Goal: Transaction & Acquisition: Purchase product/service

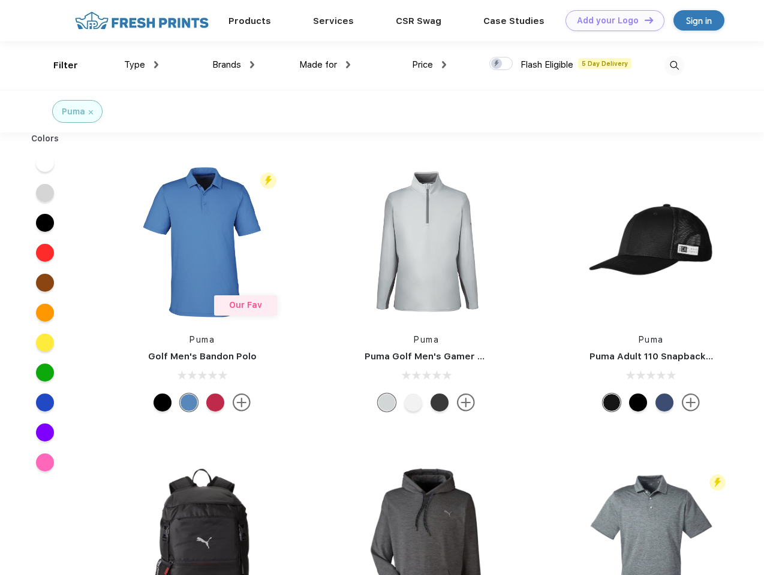
click at [610, 20] on link "Add your Logo Design Tool" at bounding box center [614, 20] width 99 height 21
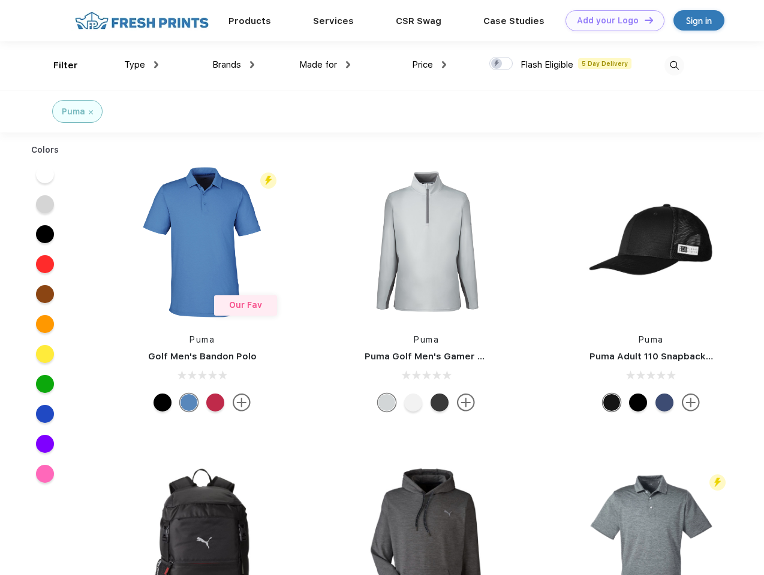
click at [0, 0] on div "Design Tool" at bounding box center [0, 0] width 0 height 0
click at [643, 20] on link "Add your Logo Design Tool" at bounding box center [614, 20] width 99 height 21
click at [58, 65] on div "Filter" at bounding box center [65, 66] width 25 height 14
click at [141, 65] on span "Type" at bounding box center [134, 64] width 21 height 11
click at [233, 65] on span "Brands" at bounding box center [226, 64] width 29 height 11
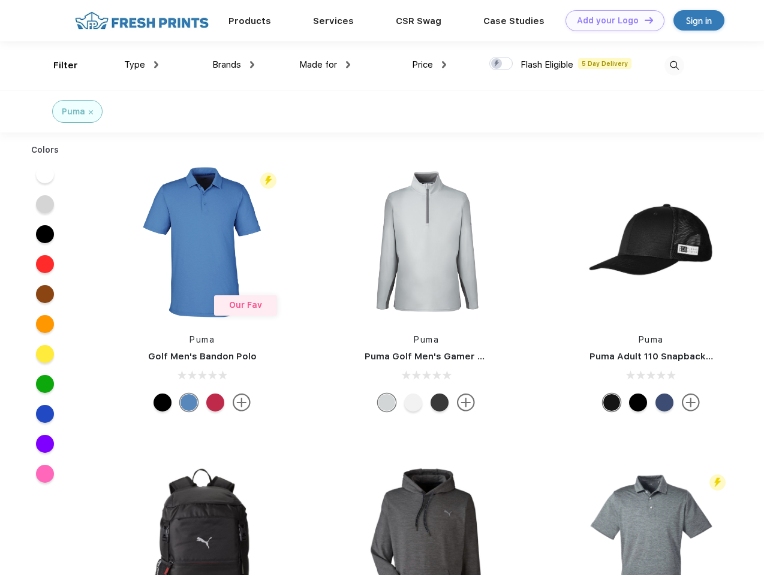
click at [325, 65] on span "Made for" at bounding box center [318, 64] width 38 height 11
click at [429, 65] on span "Price" at bounding box center [422, 64] width 21 height 11
click at [501, 64] on div at bounding box center [500, 63] width 23 height 13
click at [497, 64] on input "checkbox" at bounding box center [493, 60] width 8 height 8
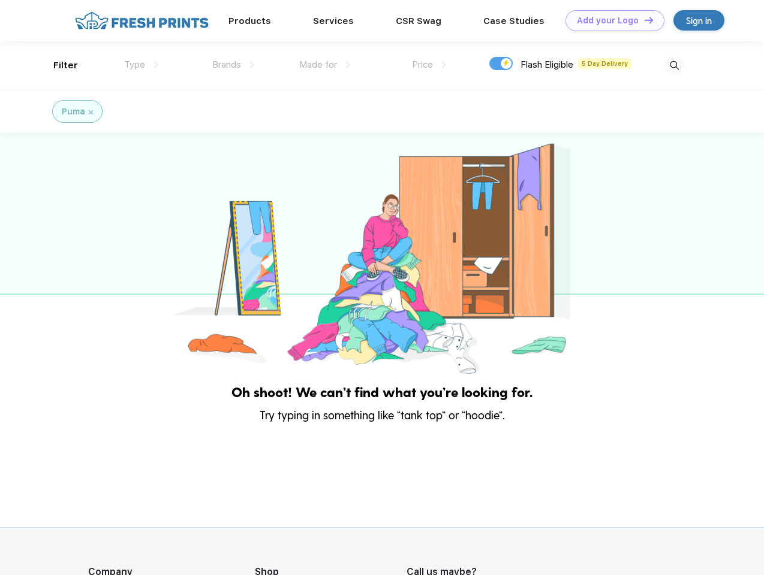
click at [674, 65] on img at bounding box center [674, 66] width 20 height 20
